Goal: Navigation & Orientation: Find specific page/section

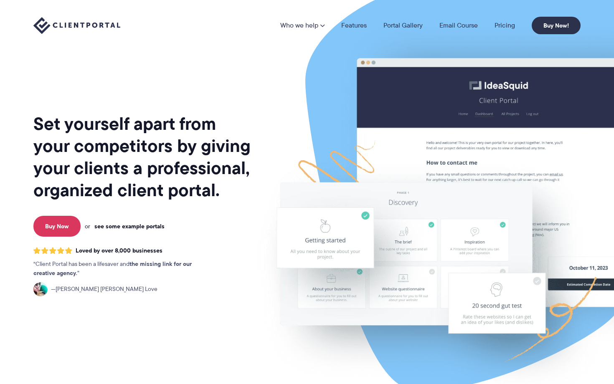
click at [144, 226] on link "see some example portals" at bounding box center [129, 226] width 70 height 8
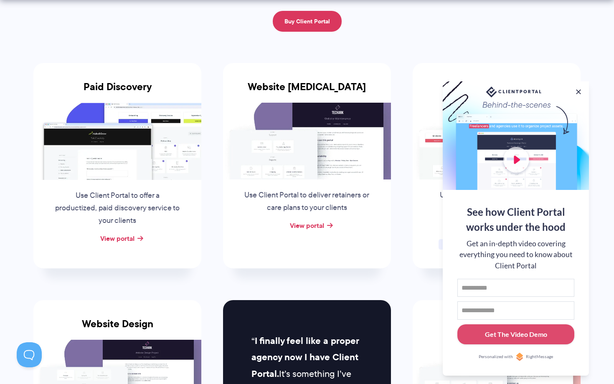
scroll to position [134, 0]
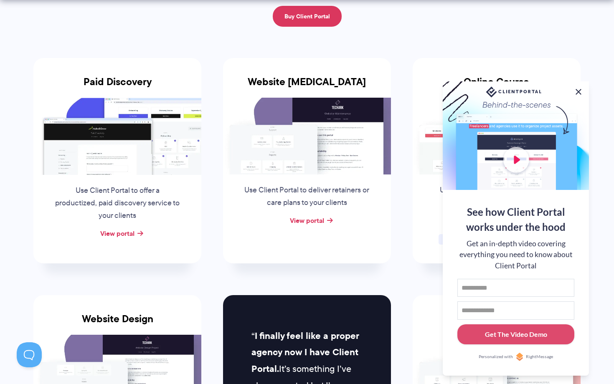
click at [578, 91] on button at bounding box center [578, 92] width 10 height 10
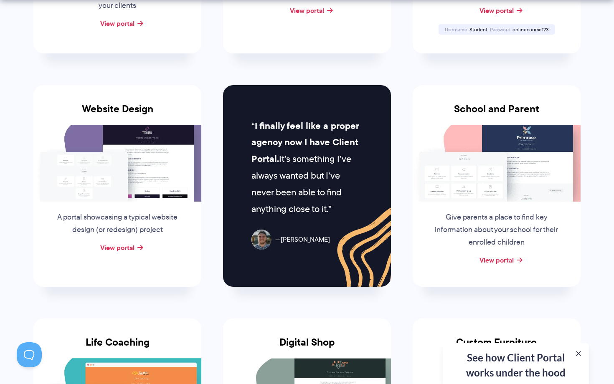
scroll to position [344, 0]
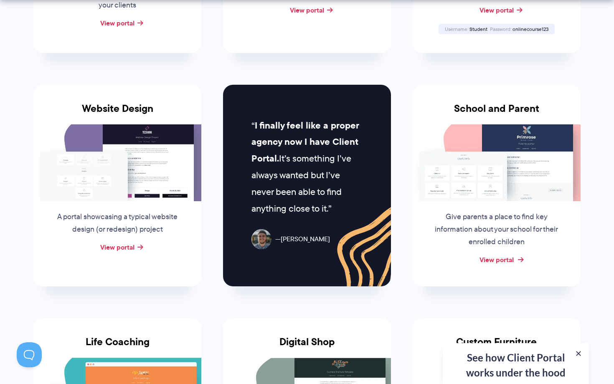
click at [505, 256] on link "View portal" at bounding box center [496, 260] width 34 height 10
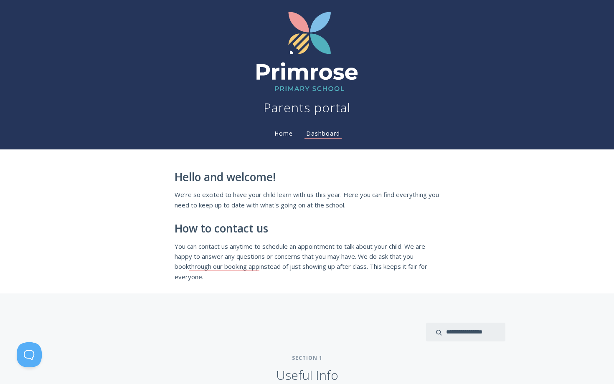
click at [281, 129] on li "Home" at bounding box center [284, 131] width 32 height 17
click at [287, 136] on link "Home" at bounding box center [284, 133] width 22 height 8
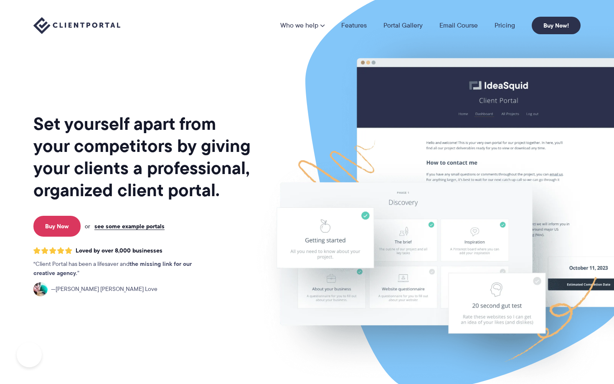
click at [281, 134] on img at bounding box center [475, 207] width 468 height 400
